Goal: Task Accomplishment & Management: Manage account settings

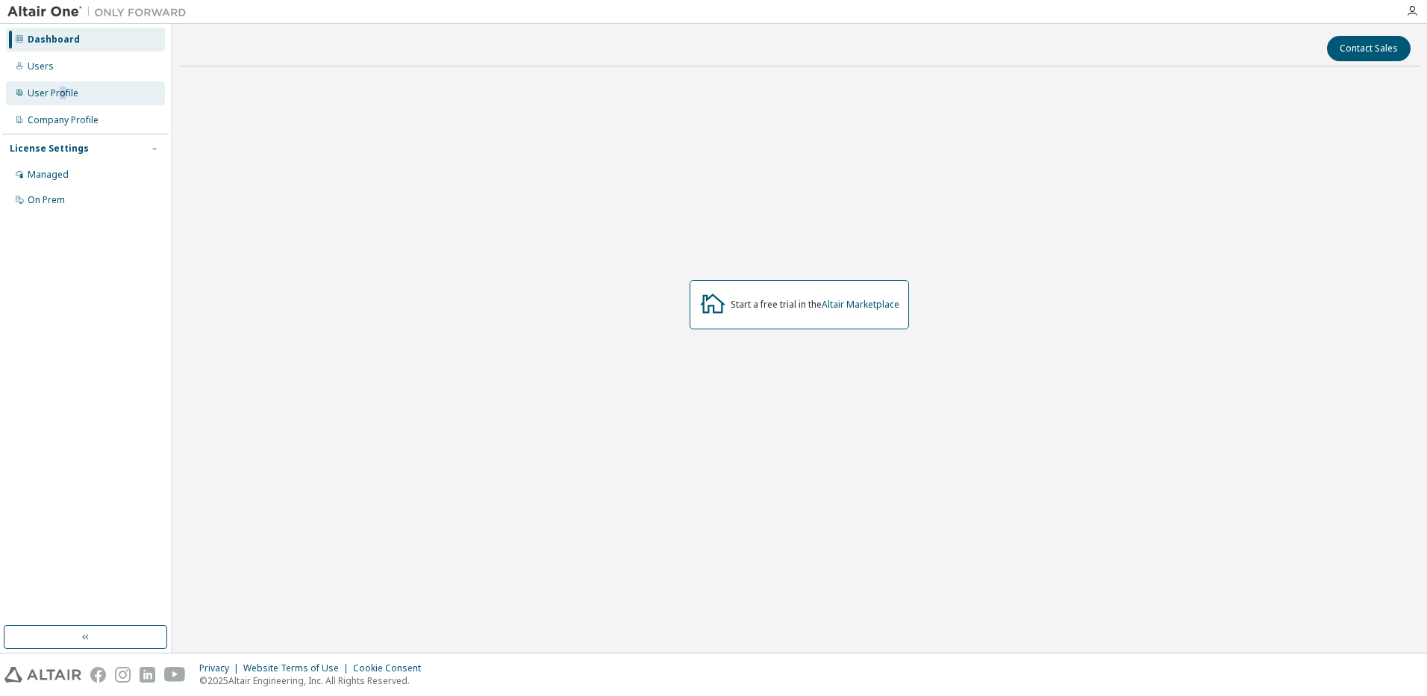
click at [60, 93] on div "User Profile" at bounding box center [53, 93] width 51 height 12
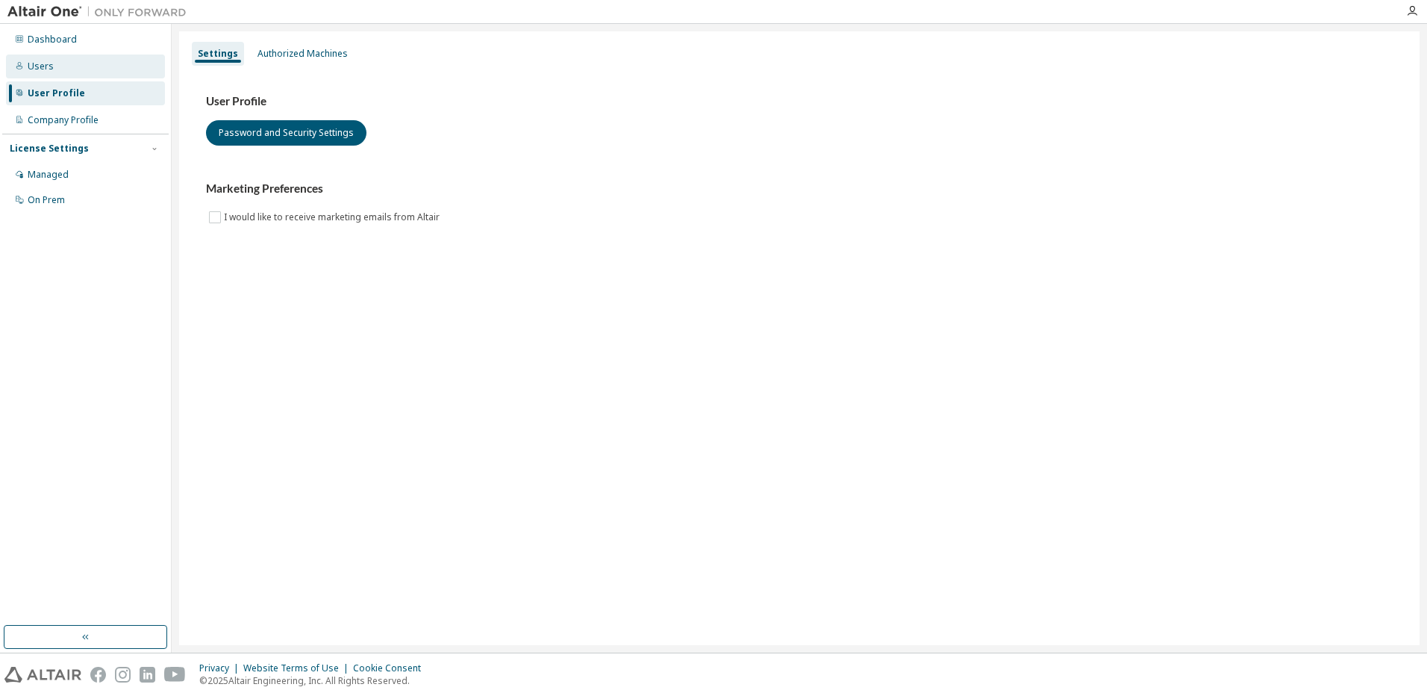
click at [51, 75] on div "Users" at bounding box center [85, 66] width 159 height 24
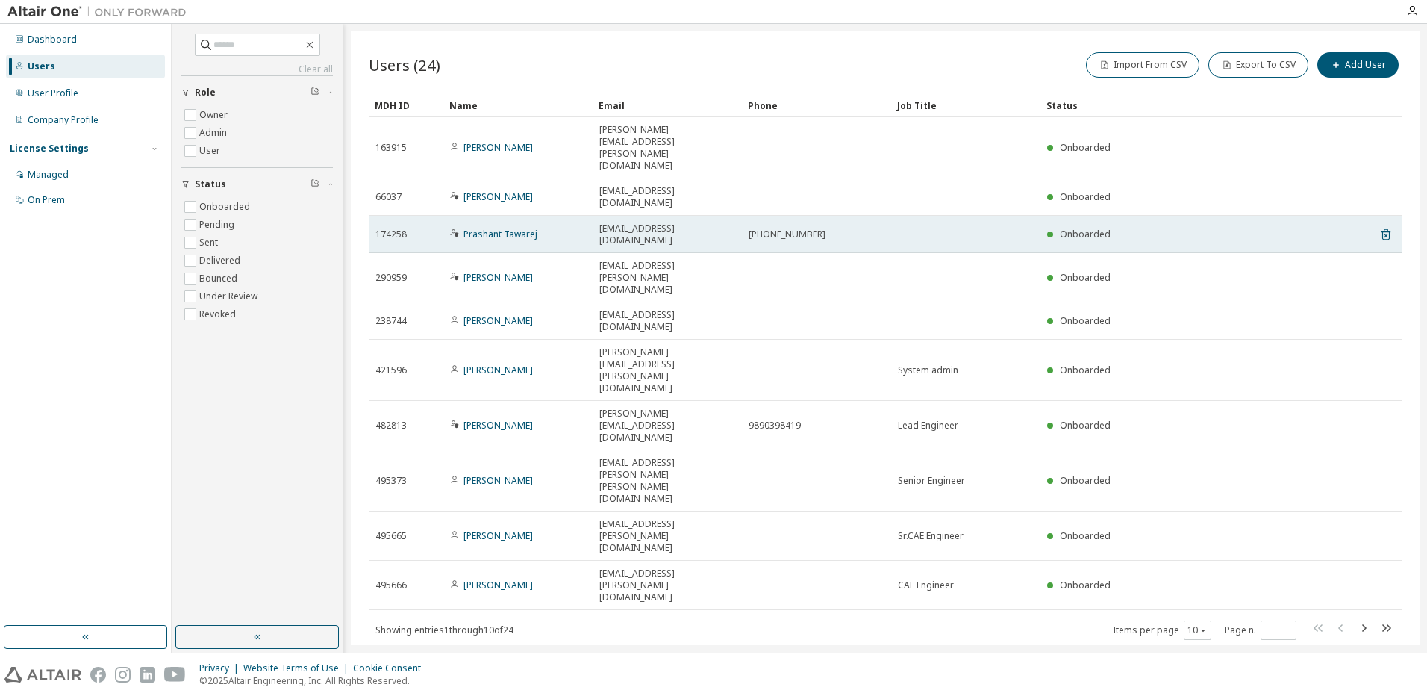
click at [391, 228] on span "174258" at bounding box center [390, 234] width 31 height 12
click at [514, 228] on link "Prashant Tawarej" at bounding box center [501, 234] width 74 height 13
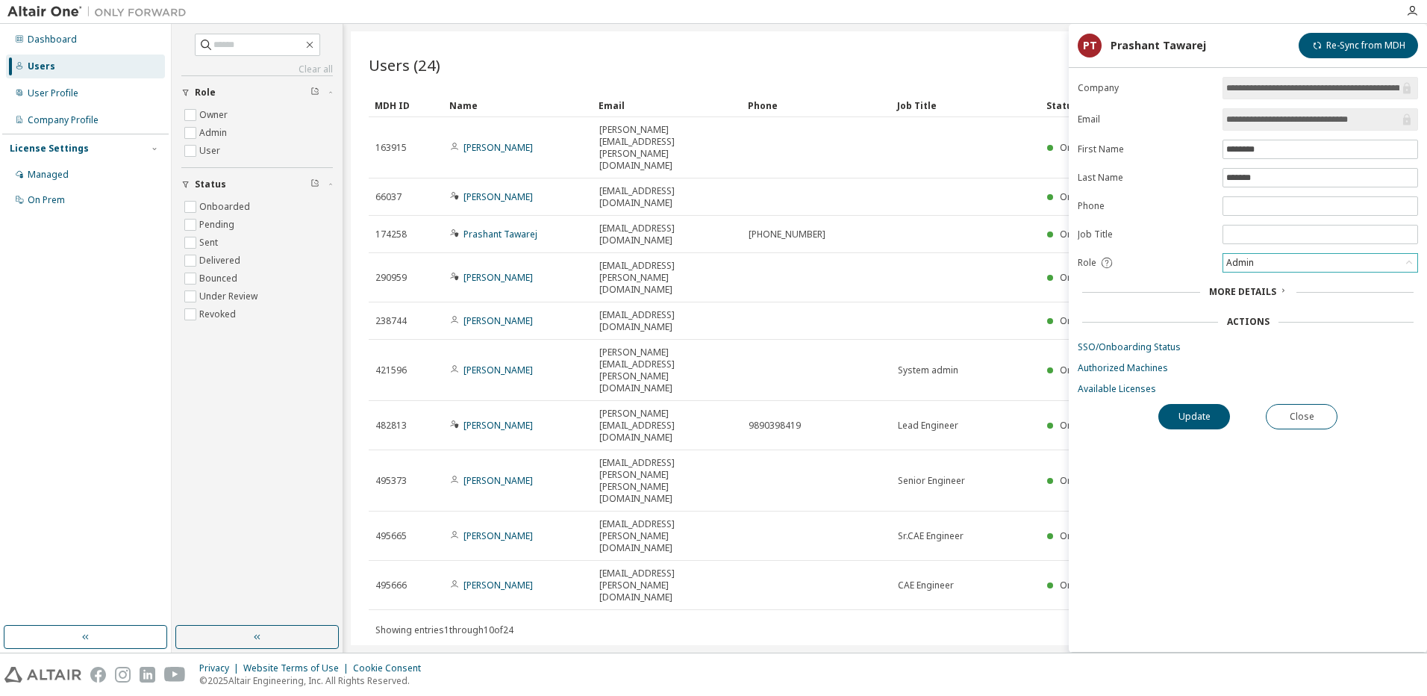
click at [1288, 272] on div "Admin" at bounding box center [1321, 262] width 196 height 19
click at [1288, 271] on div "Admin" at bounding box center [1320, 263] width 194 height 18
click at [1166, 314] on div "Actions" at bounding box center [1248, 321] width 340 height 21
click at [1283, 408] on button "Close" at bounding box center [1302, 416] width 72 height 25
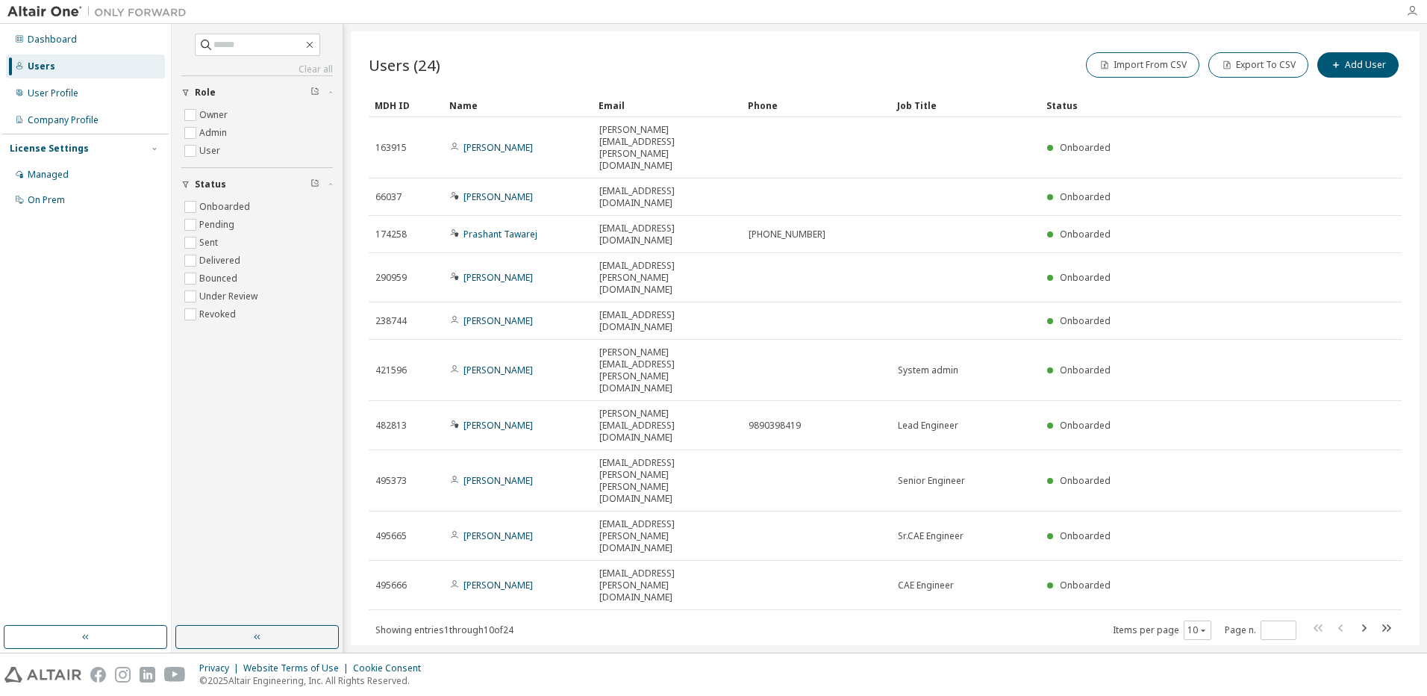
click at [1417, 13] on icon "button" at bounding box center [1412, 11] width 12 height 12
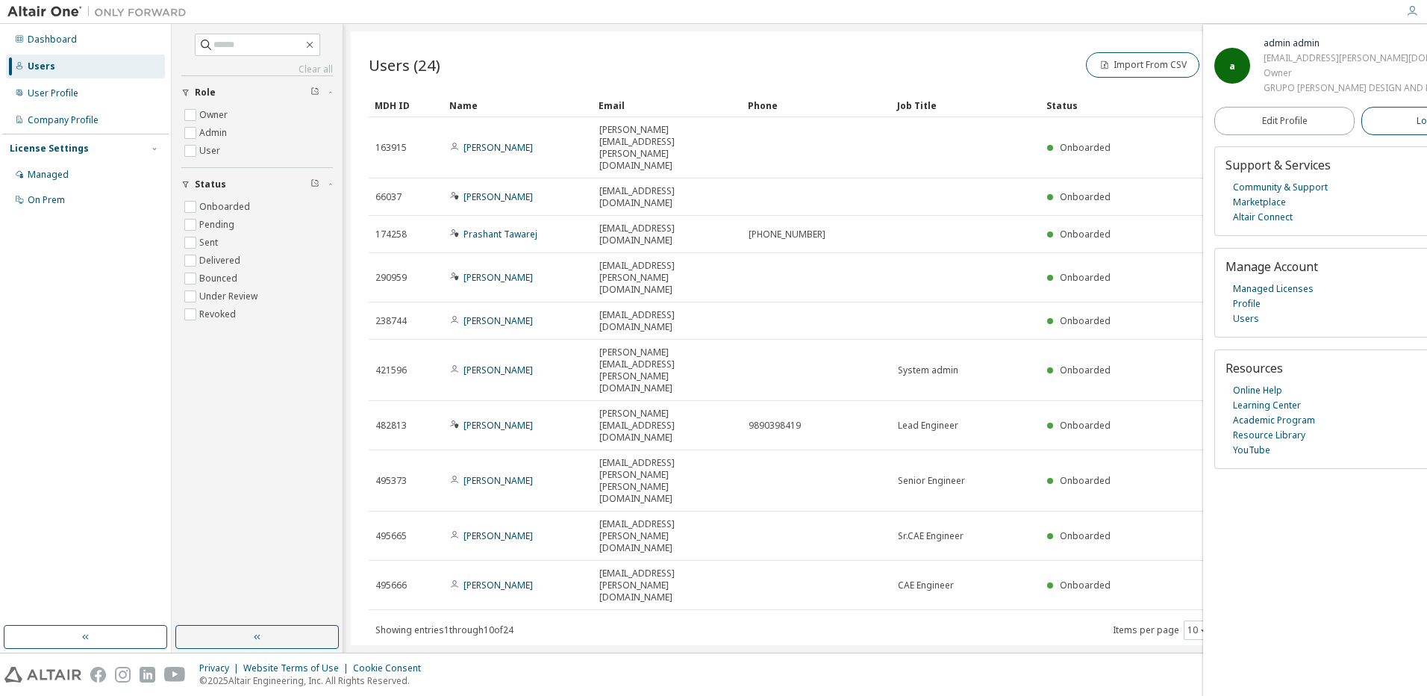
click at [1417, 118] on span "Logout" at bounding box center [1432, 120] width 31 height 15
